Goal: Complete application form

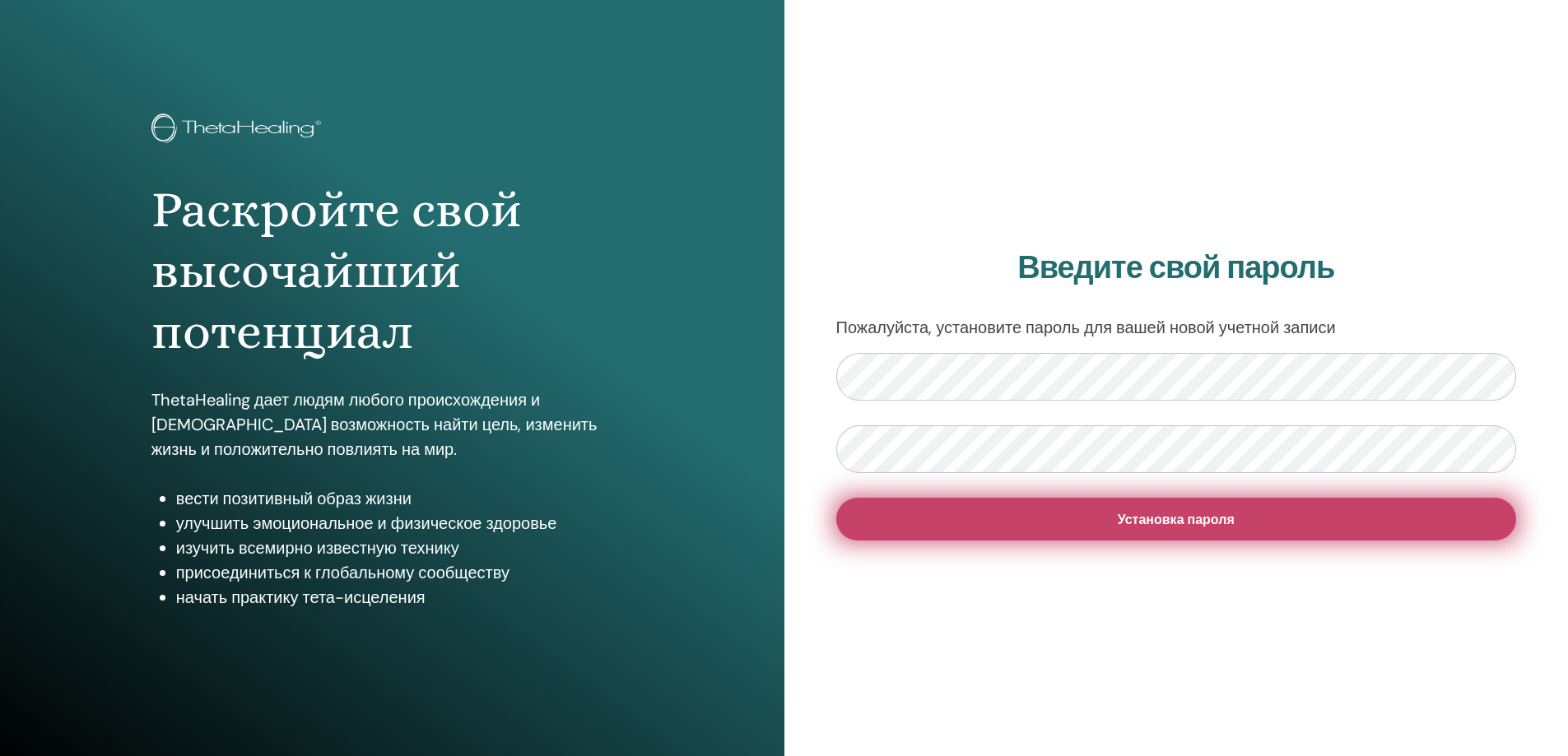
click at [1061, 528] on button "Установка пароля" at bounding box center [1177, 519] width 681 height 43
click at [1068, 518] on button "Установка пароля" at bounding box center [1177, 519] width 681 height 43
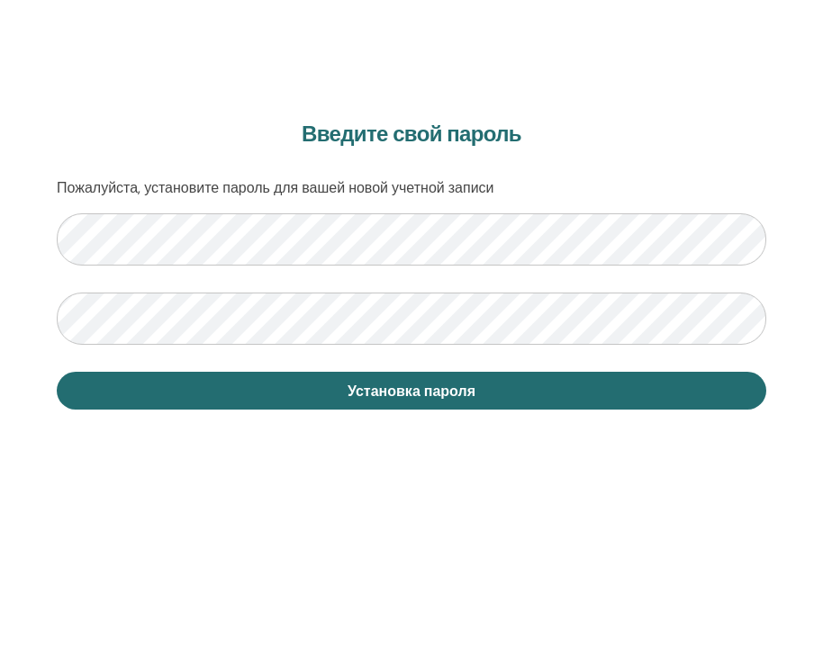
scroll to position [1071, 0]
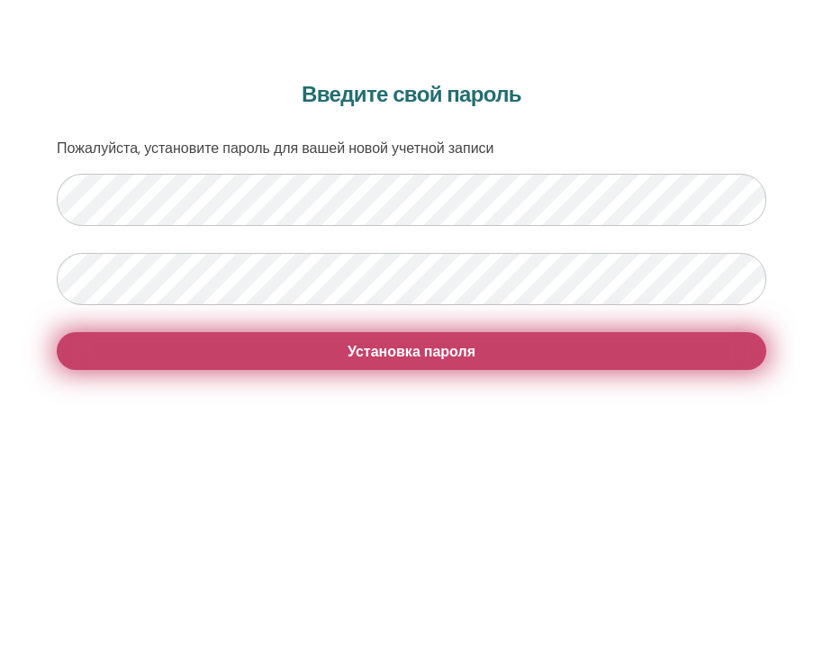
click at [336, 342] on button "Установка пароля" at bounding box center [412, 351] width 710 height 38
